Goal: Task Accomplishment & Management: Use online tool/utility

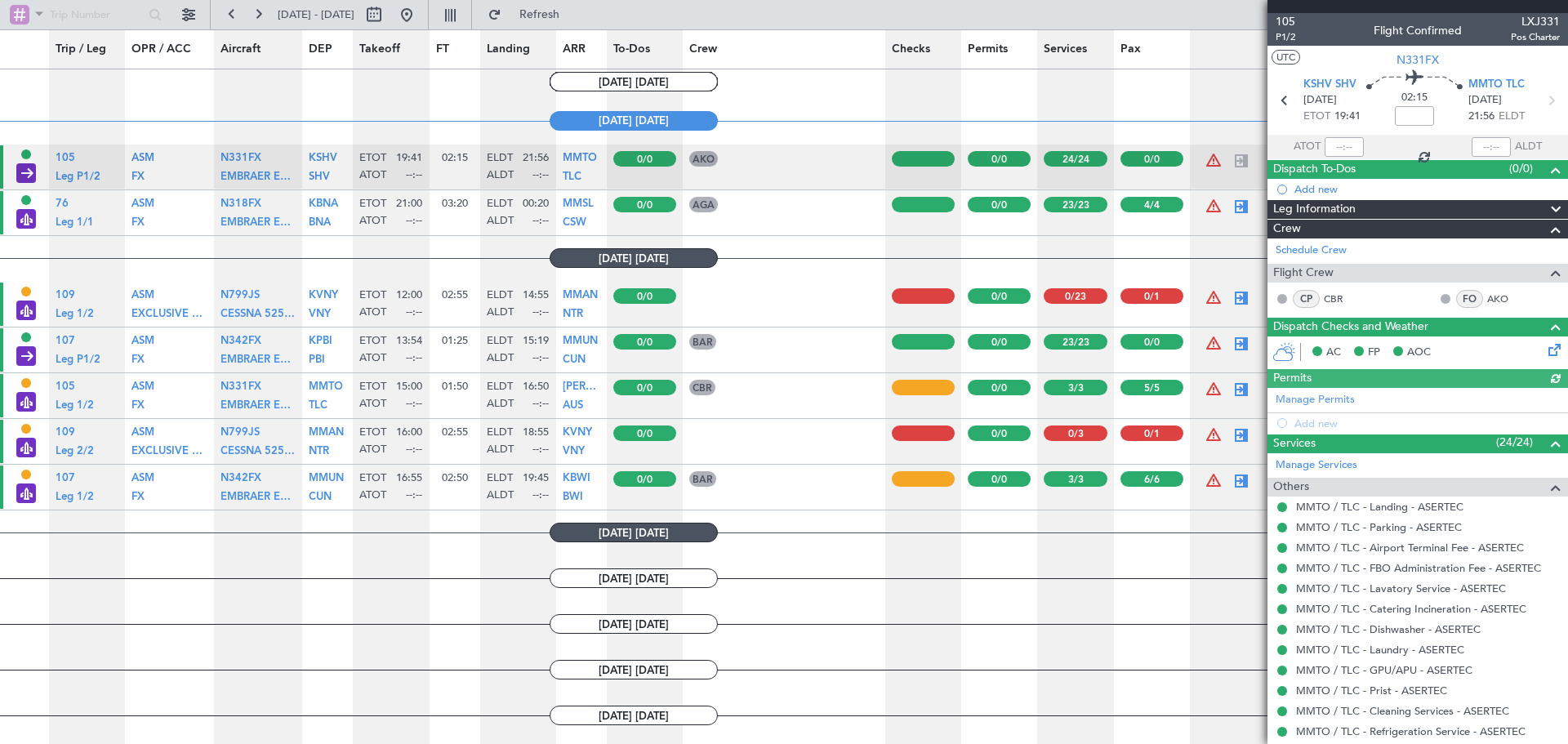
scroll to position [1144, 0]
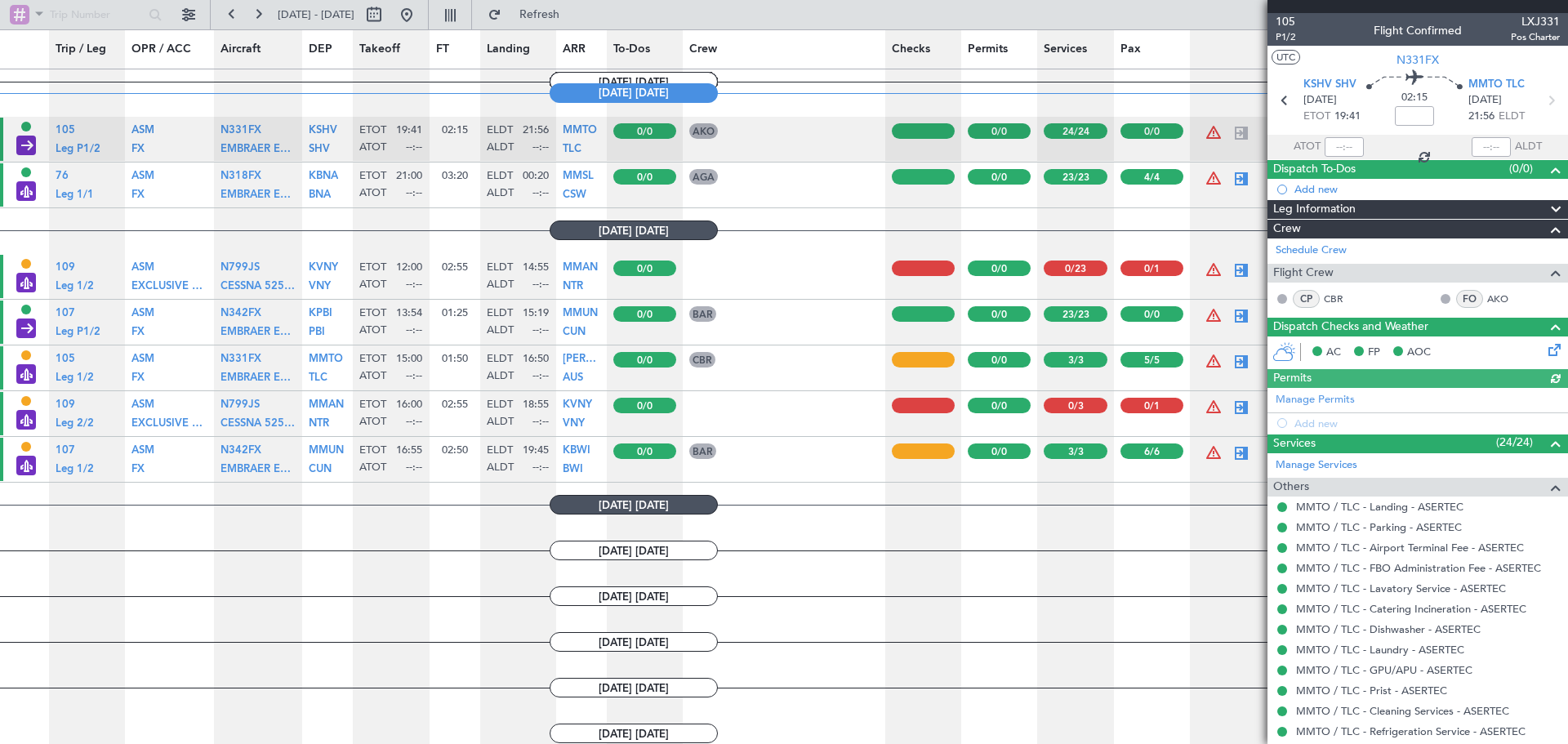
scroll to position [1144, 0]
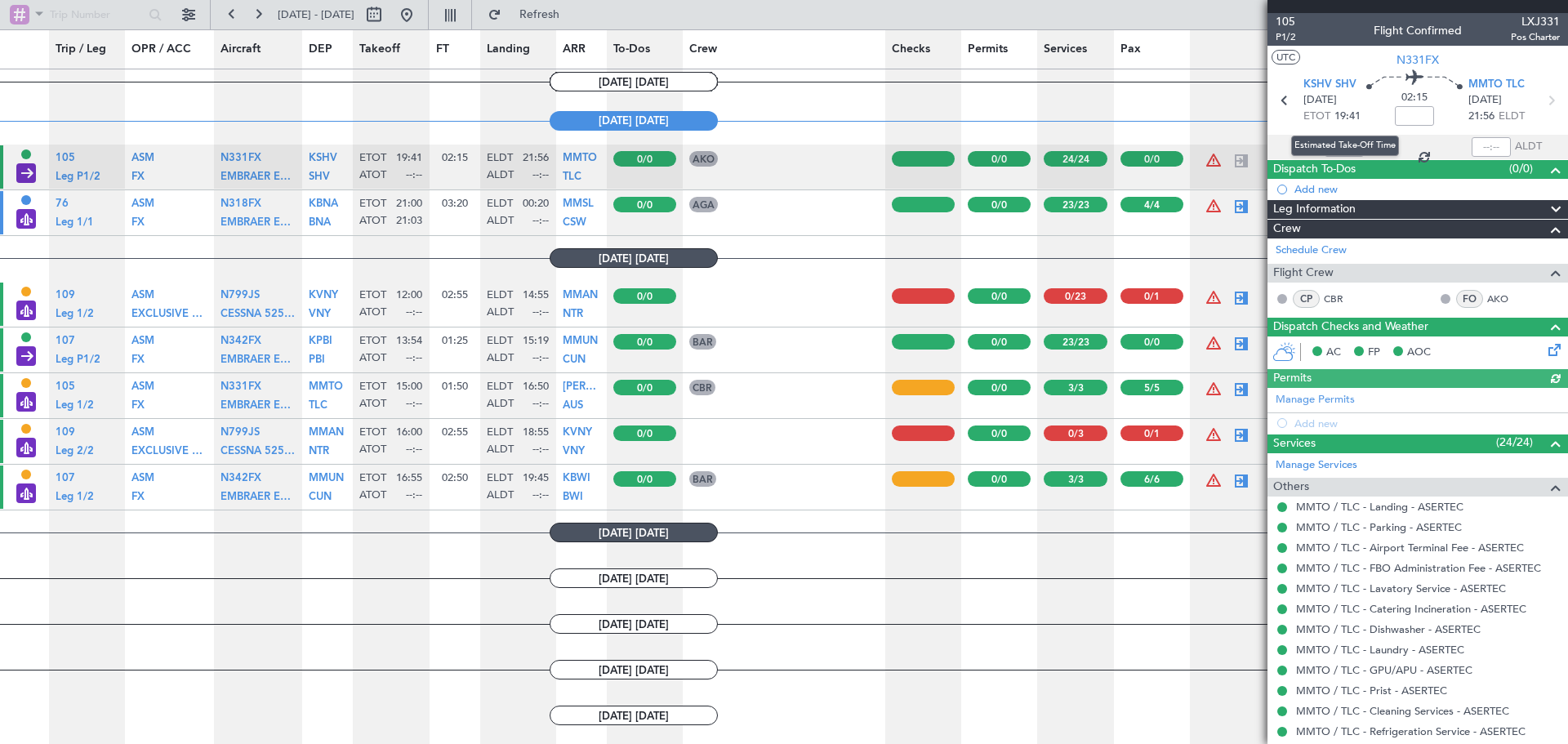
click at [1335, 144] on mat-tooltip-component "Estimated Take-Off Time" at bounding box center [1345, 145] width 130 height 43
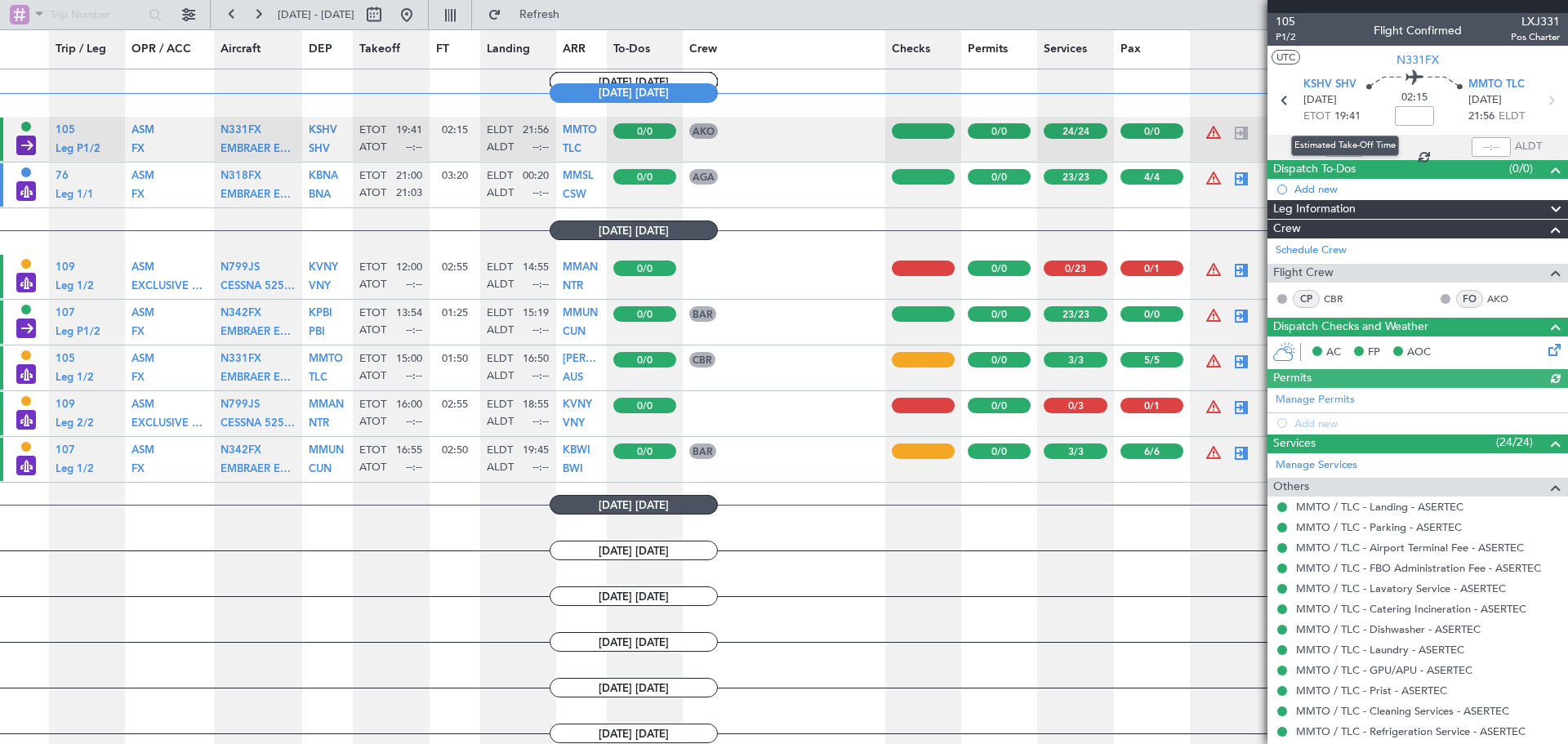
scroll to position [1144, 0]
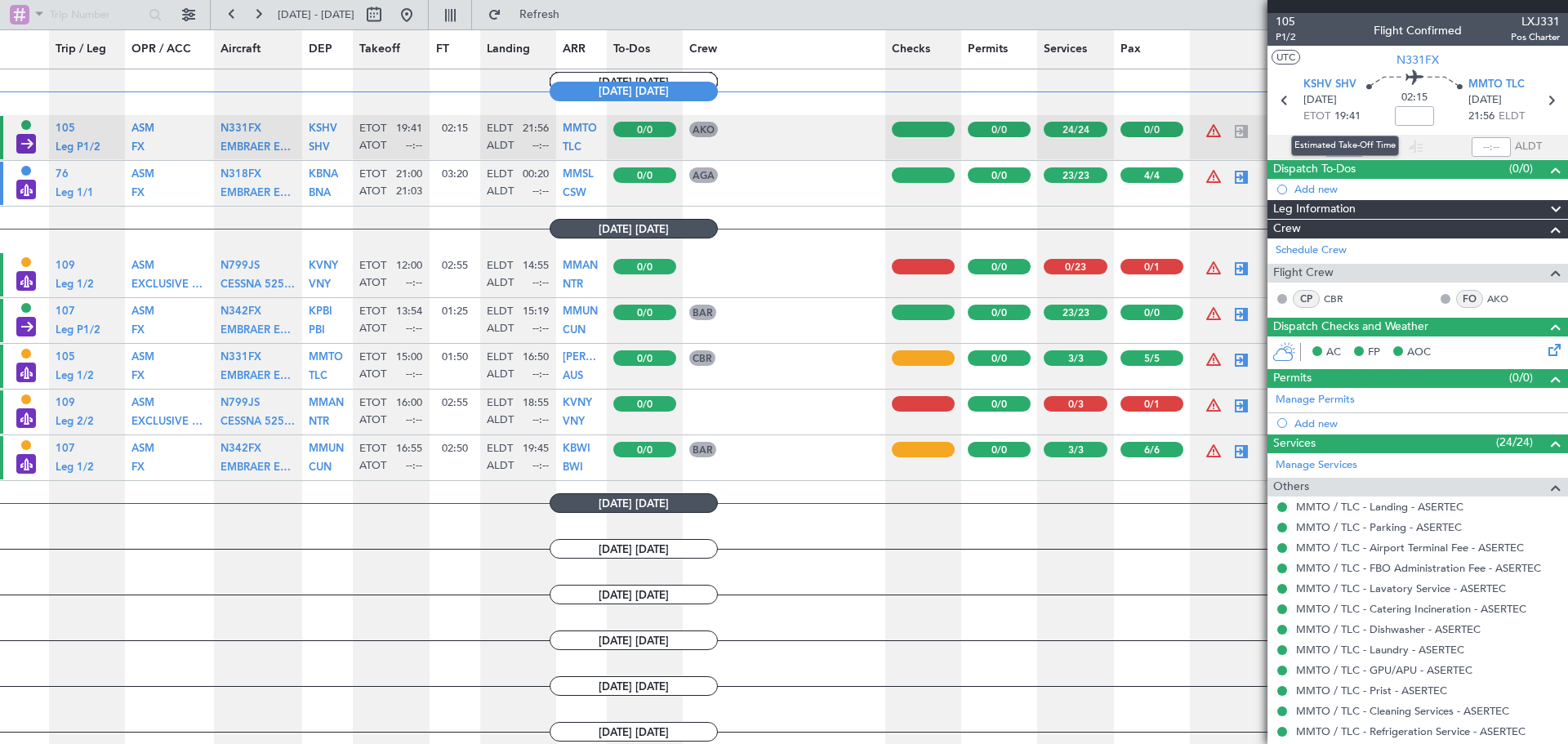
click at [1349, 144] on div "Estimated Take-Off Time" at bounding box center [1345, 146] width 108 height 21
click at [1350, 144] on input "text" at bounding box center [1344, 146] width 39 height 20
click at [1364, 120] on div "02:15" at bounding box center [1414, 100] width 108 height 60
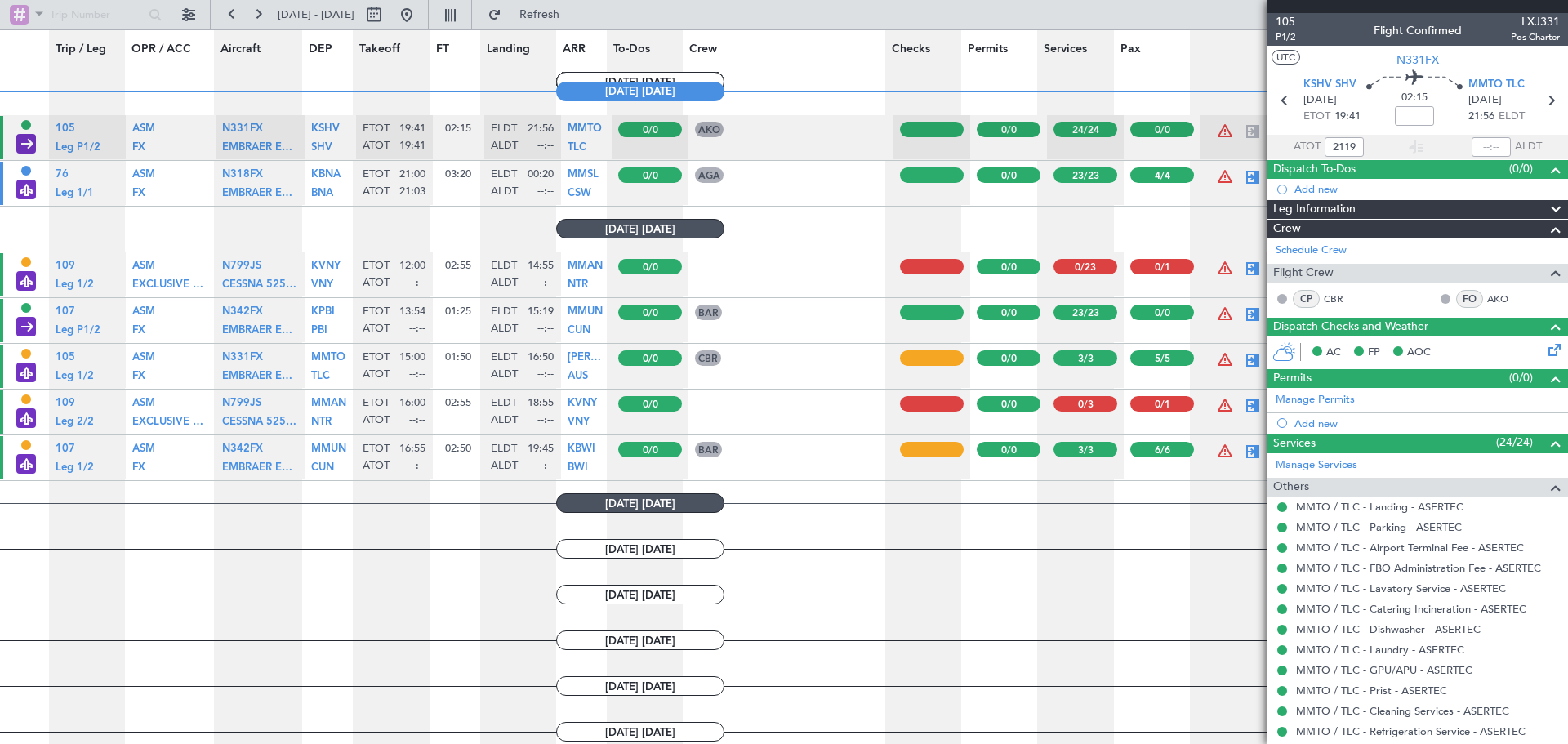
click at [1446, 136] on section "ATOT 2119 ALDT" at bounding box center [1418, 147] width 300 height 24
type input "21:19"
